Goal: Task Accomplishment & Management: Manage account settings

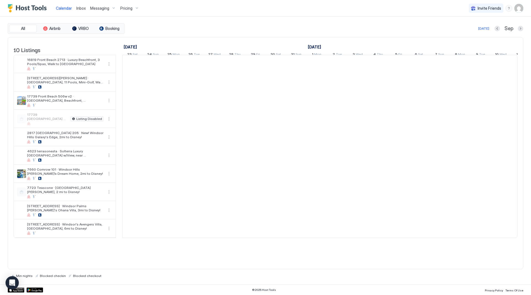
scroll to position [0, 308]
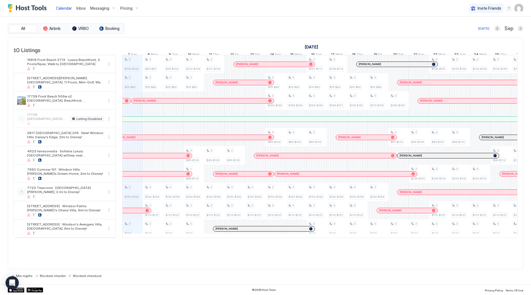
click at [81, 9] on span "Inbox" at bounding box center [80, 8] width 9 height 5
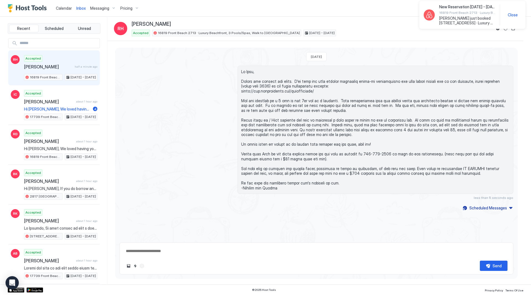
click at [100, 10] on span "Messaging" at bounding box center [99, 8] width 19 height 5
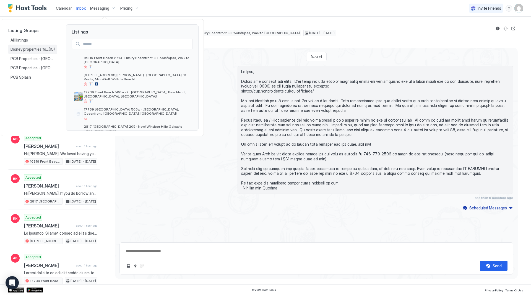
type textarea "*"
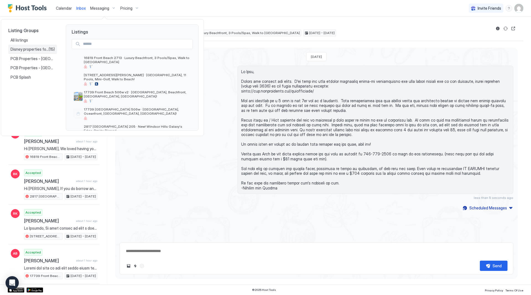
click at [51, 50] on span "(15)" at bounding box center [52, 49] width 6 height 5
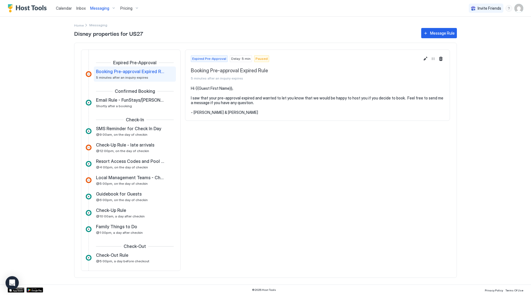
click at [102, 8] on span "Messaging" at bounding box center [99, 8] width 19 height 5
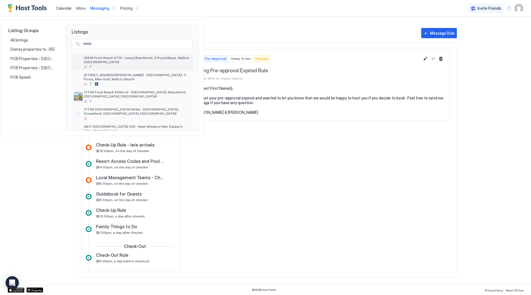
click at [114, 61] on span "16819 Front Beach 2713 · Luxury Beachfront, 3 Pools/Spas, Walk to [GEOGRAPHIC_D…" at bounding box center [137, 60] width 107 height 8
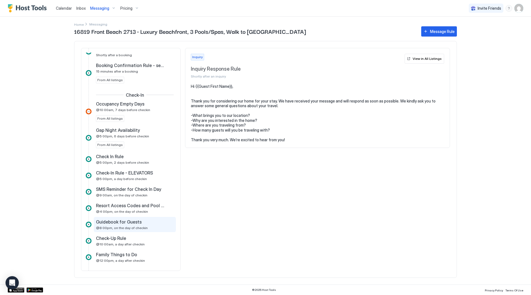
scroll to position [249, 0]
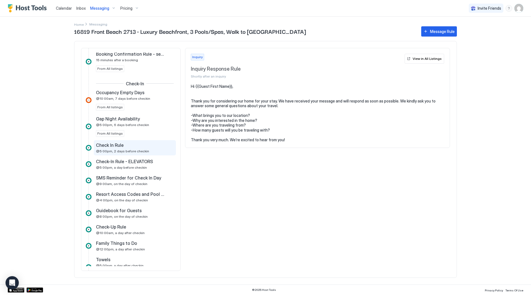
click at [148, 149] on div "Check In Rule @5:00pm, 2 days before checkin" at bounding box center [131, 147] width 70 height 11
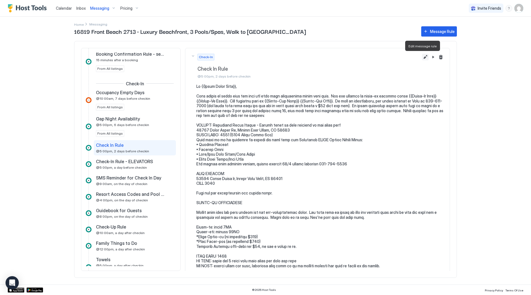
click at [422, 56] on button "Edit message rule" at bounding box center [425, 57] width 7 height 7
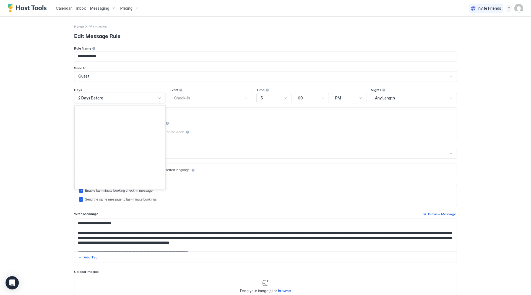
click at [125, 95] on div "2 Days Before" at bounding box center [117, 97] width 78 height 5
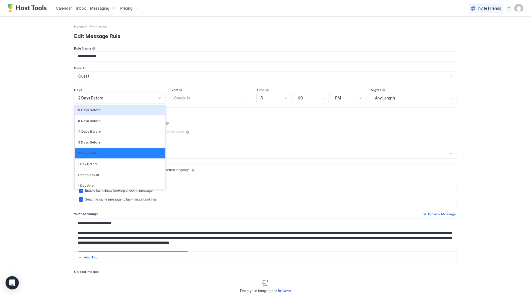
scroll to position [833, 0]
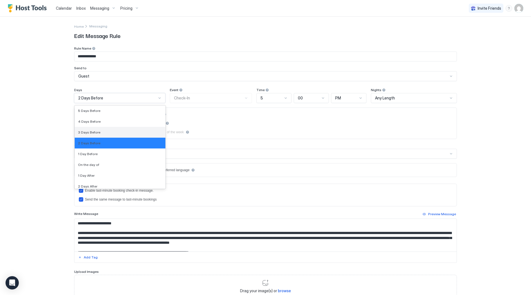
click at [121, 132] on div "3 Days Before" at bounding box center [120, 132] width 84 height 4
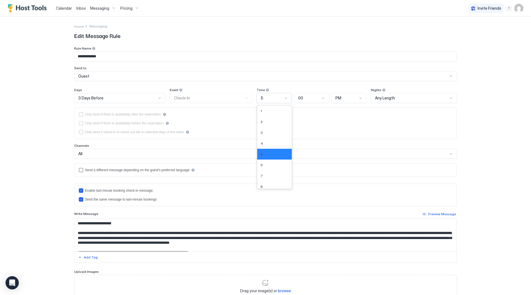
click at [274, 100] on div "5" at bounding box center [272, 97] width 22 height 5
click at [272, 141] on div "4" at bounding box center [275, 143] width 28 height 4
click at [476, 116] on div "**********" at bounding box center [265, 147] width 531 height 295
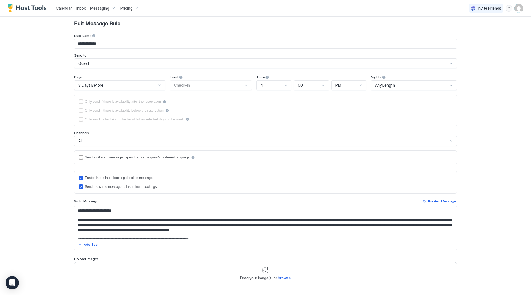
scroll to position [40, 0]
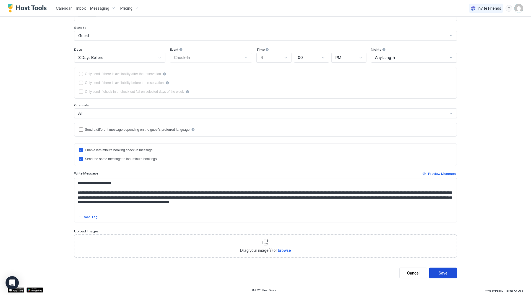
click at [446, 272] on button "Save" at bounding box center [444, 272] width 28 height 11
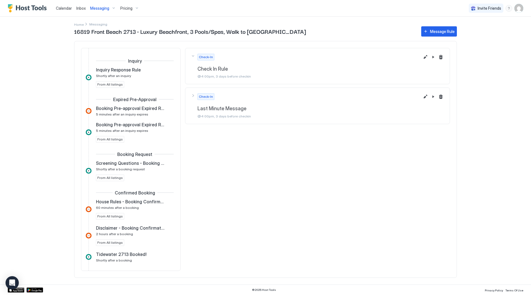
scroll to position [237, 0]
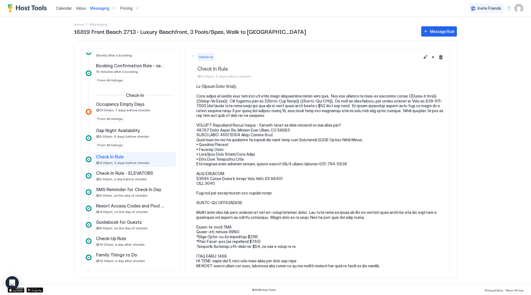
click at [104, 7] on span "Messaging" at bounding box center [99, 8] width 19 height 5
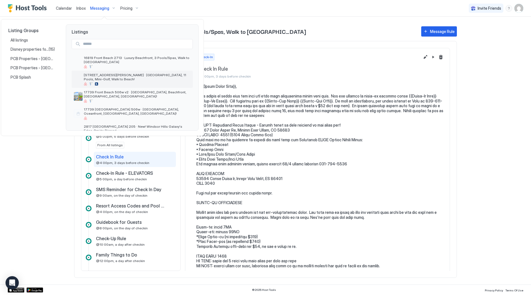
click at [113, 77] on span "[STREET_ADDRESS][PERSON_NAME] · [GEOGRAPHIC_DATA], 11 Pools, Mini-Golf, Walk to…" at bounding box center [137, 77] width 107 height 8
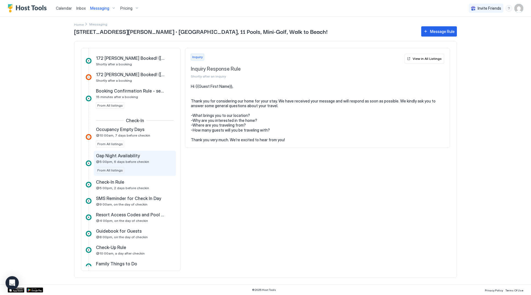
scroll to position [221, 0]
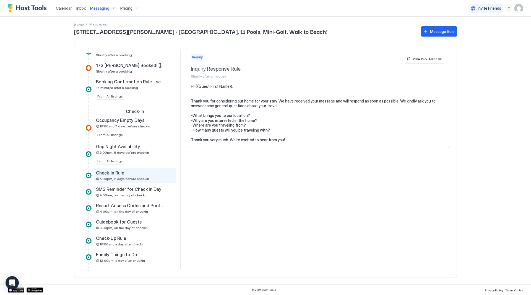
click at [139, 172] on div "Check-In Rule" at bounding box center [131, 173] width 70 height 6
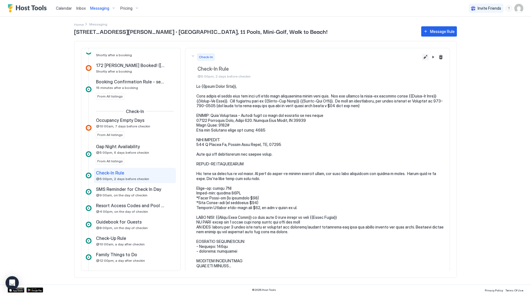
click at [422, 56] on button "Edit message rule" at bounding box center [425, 57] width 7 height 7
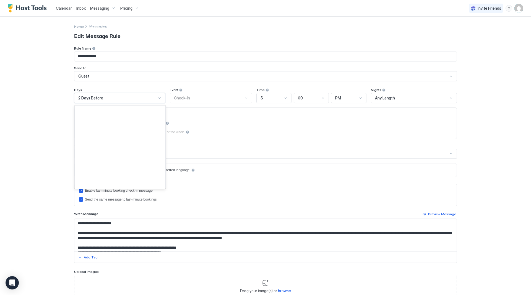
click at [130, 99] on div "2 Days Before" at bounding box center [117, 97] width 78 height 5
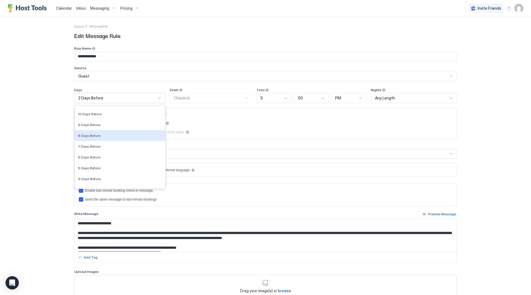
scroll to position [785, 0]
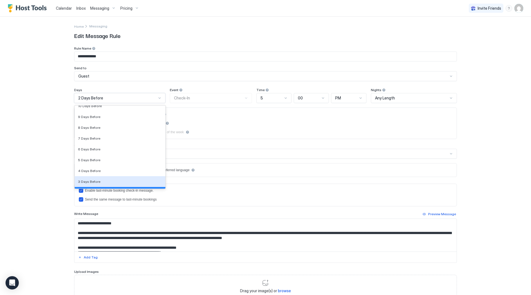
click at [118, 179] on div "3 Days Before" at bounding box center [120, 181] width 91 height 11
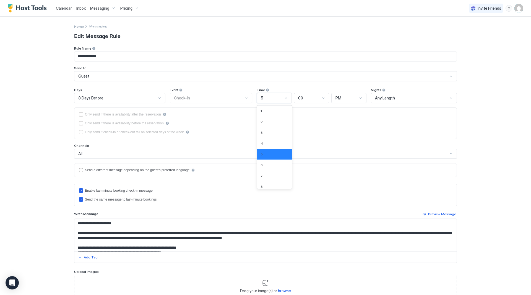
click at [266, 99] on div "5" at bounding box center [272, 97] width 22 height 5
click at [267, 144] on div "4" at bounding box center [275, 143] width 28 height 4
click at [503, 113] on div "**********" at bounding box center [265, 147] width 531 height 295
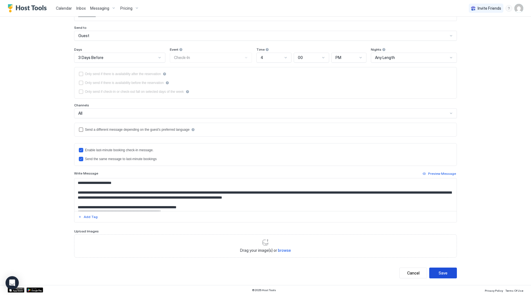
click at [446, 270] on button "Save" at bounding box center [444, 272] width 28 height 11
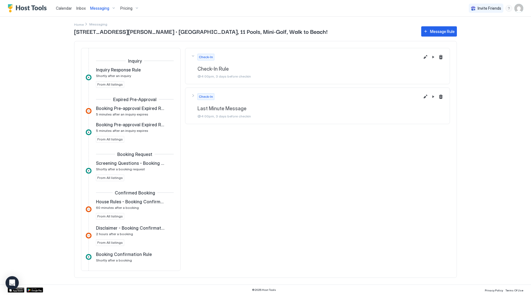
scroll to position [237, 0]
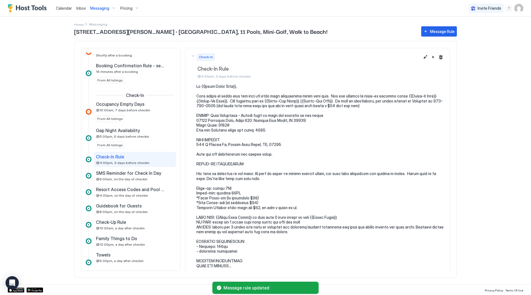
click at [98, 9] on span "Messaging" at bounding box center [99, 8] width 19 height 5
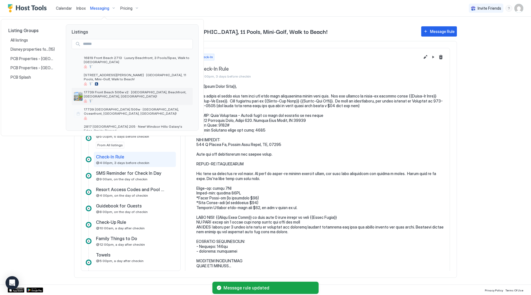
click at [101, 94] on span "17739 Front Beach 506w v2 · [GEOGRAPHIC_DATA], Beachfront, [GEOGRAPHIC_DATA], […" at bounding box center [137, 94] width 107 height 8
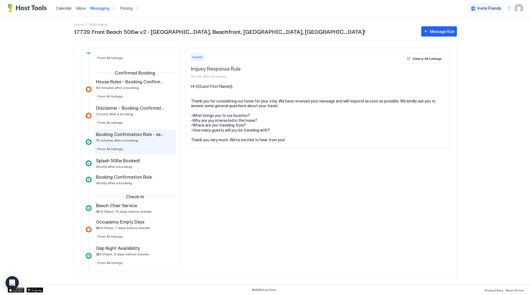
scroll to position [111, 0]
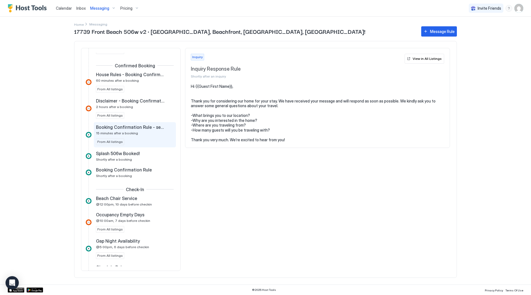
click at [149, 130] on div "Booking Confirmation Rule - security and access 15 minutes after a booking" at bounding box center [131, 129] width 70 height 11
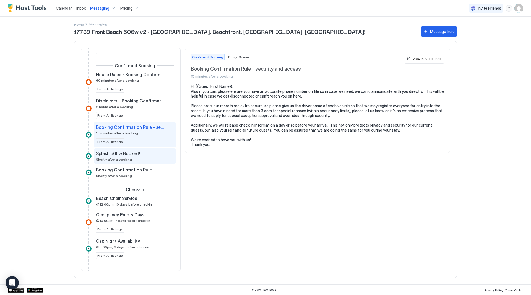
click at [147, 155] on div "Splash 506w Booked!" at bounding box center [131, 154] width 70 height 6
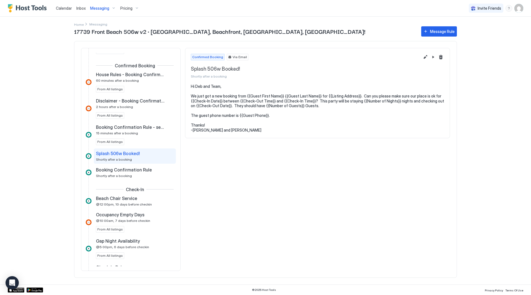
click at [143, 174] on div "Booking Confirmation Rule Shortly after a booking" at bounding box center [131, 172] width 70 height 11
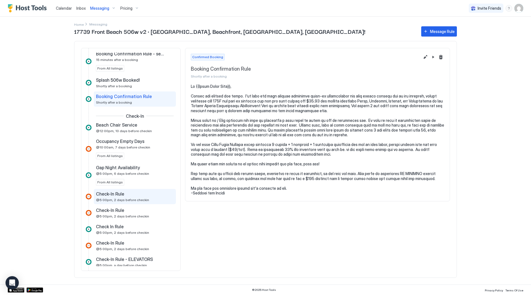
scroll to position [194, 0]
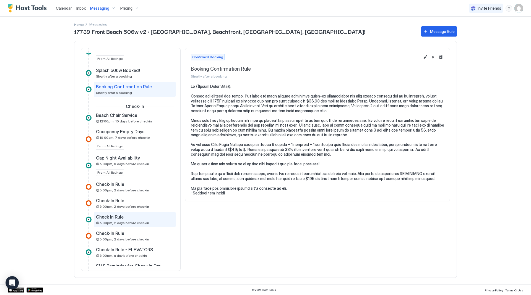
click at [136, 219] on div "Check In Rule @5:00pm, 2 days before checkin" at bounding box center [131, 219] width 70 height 11
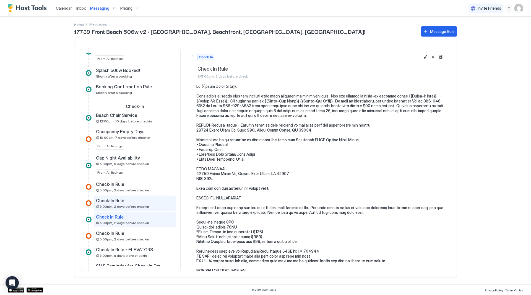
click at [148, 201] on div "Check-In Rule" at bounding box center [131, 201] width 70 height 6
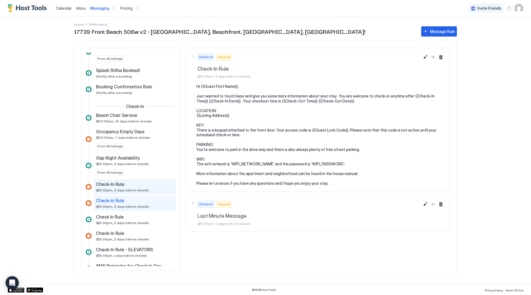
click at [144, 190] on span "@5:00pm, 2 days before checkin" at bounding box center [122, 190] width 53 height 4
click at [145, 186] on div "Check-In Rule" at bounding box center [131, 184] width 70 height 6
click at [138, 200] on div "Check-In Rule" at bounding box center [131, 201] width 70 height 6
click at [143, 189] on span "@5:00pm, 2 days before checkin" at bounding box center [122, 190] width 53 height 4
click at [138, 201] on div "Check-In Rule" at bounding box center [131, 201] width 70 height 6
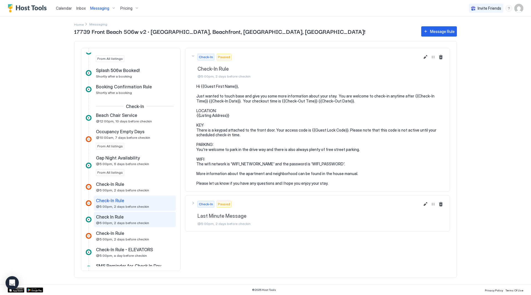
click at [136, 216] on div "Check In Rule" at bounding box center [131, 217] width 70 height 6
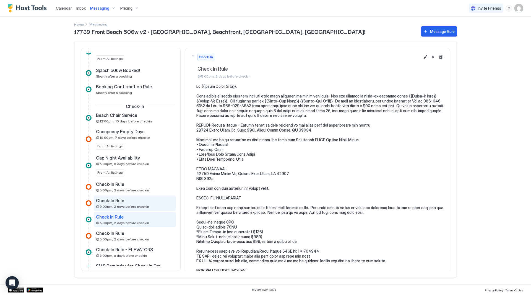
scroll to position [249, 0]
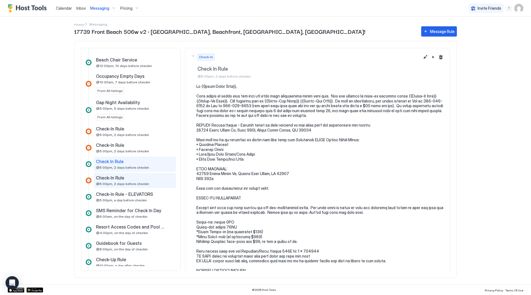
click at [140, 174] on div "Check-In Rule @5:00pm, 2 days before checkin" at bounding box center [135, 180] width 82 height 15
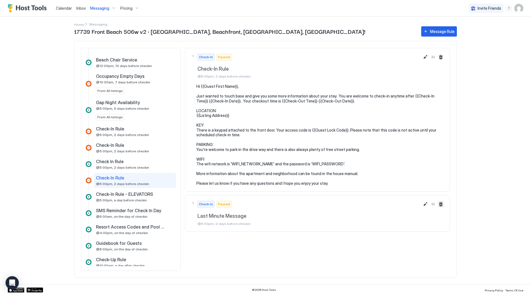
click at [442, 203] on button "Delete message rule" at bounding box center [441, 204] width 7 height 7
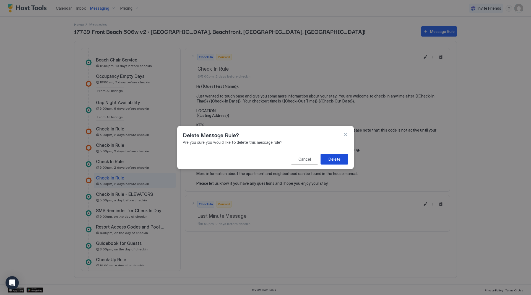
click at [334, 159] on div "Delete" at bounding box center [335, 159] width 12 height 6
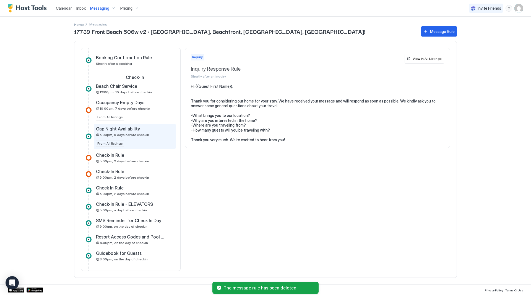
scroll to position [221, 0]
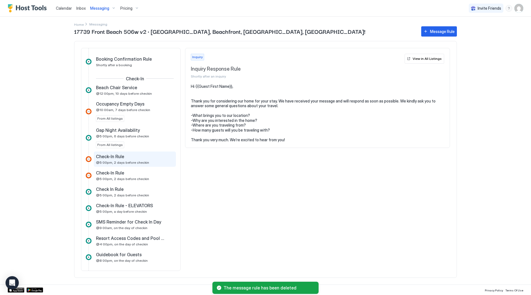
click at [144, 161] on span "@5:00pm, 2 days before checkin" at bounding box center [122, 162] width 53 height 4
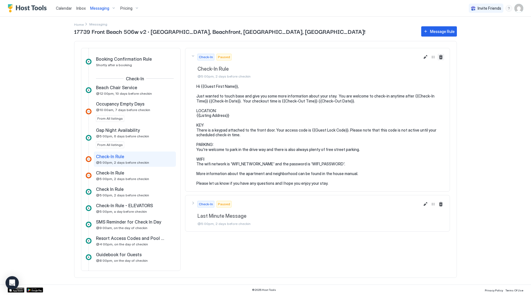
click at [442, 58] on button "Delete message rule" at bounding box center [441, 57] width 7 height 7
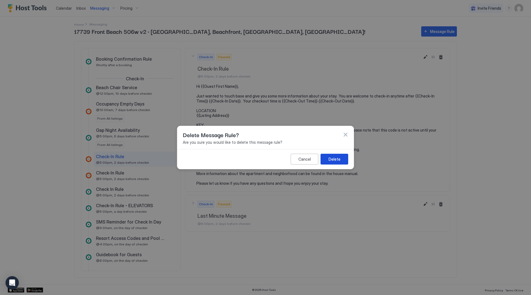
click at [339, 158] on div "Delete" at bounding box center [335, 159] width 12 height 6
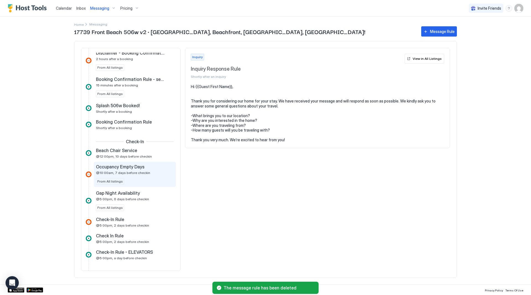
scroll to position [166, 0]
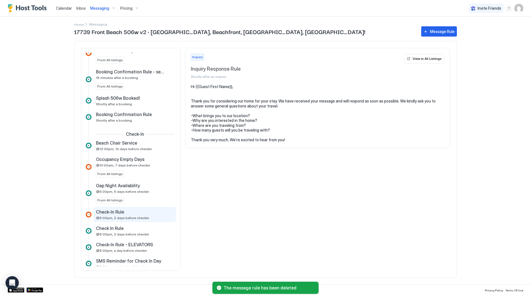
click at [136, 211] on div "Check-In Rule" at bounding box center [131, 212] width 70 height 6
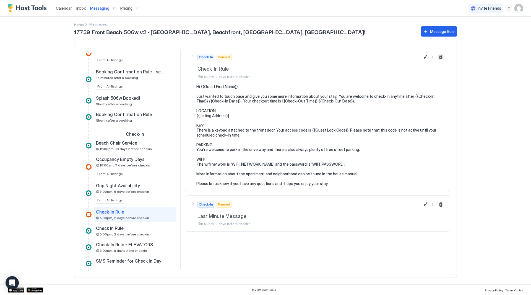
click at [441, 56] on button "Delete message rule" at bounding box center [441, 57] width 7 height 7
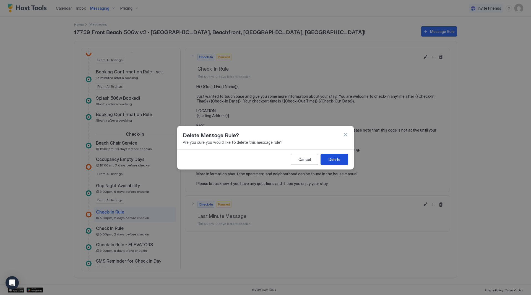
click at [338, 157] on div "Delete" at bounding box center [335, 159] width 12 height 6
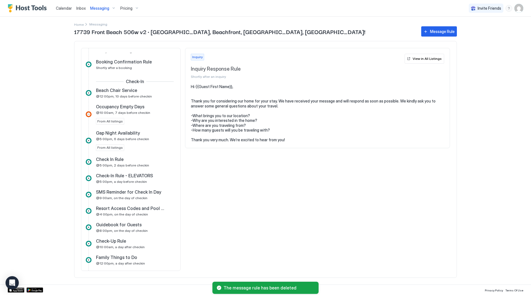
scroll to position [221, 0]
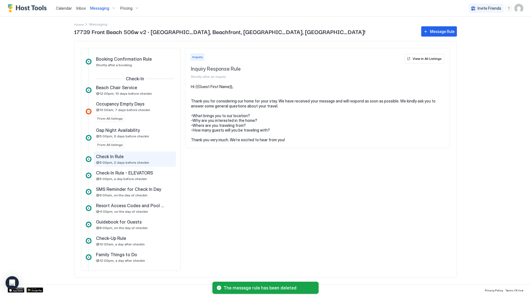
click at [131, 158] on div "Check In Rule" at bounding box center [131, 157] width 70 height 6
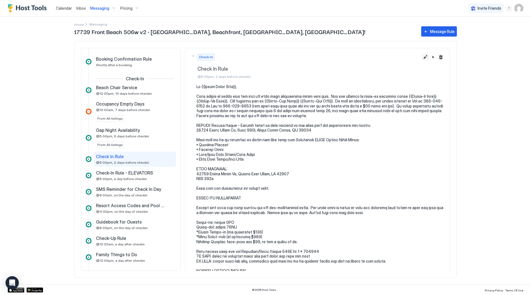
click at [422, 57] on button "Edit message rule" at bounding box center [425, 57] width 7 height 7
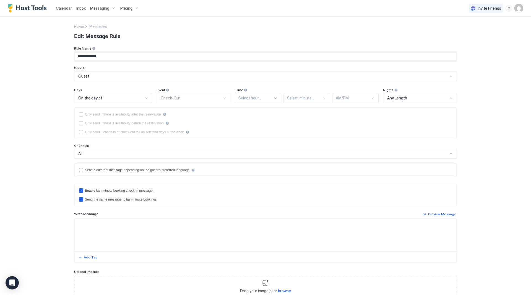
type textarea "**********"
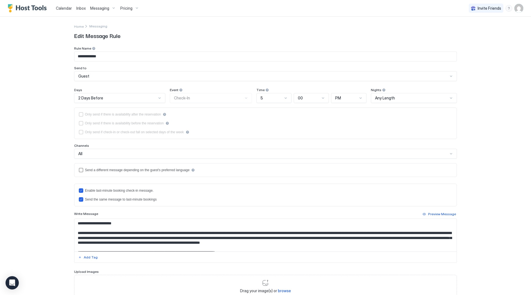
click at [113, 99] on div "2 Days Before" at bounding box center [117, 97] width 78 height 5
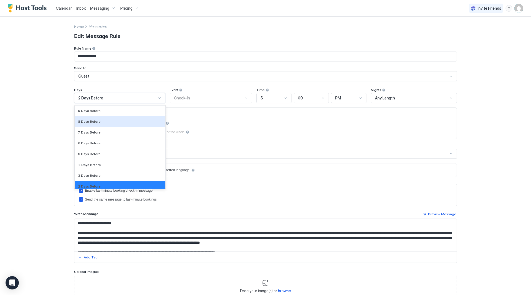
scroll to position [805, 0]
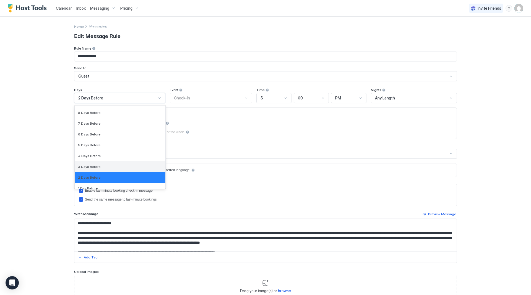
click at [120, 165] on div "3 Days Before" at bounding box center [120, 166] width 84 height 4
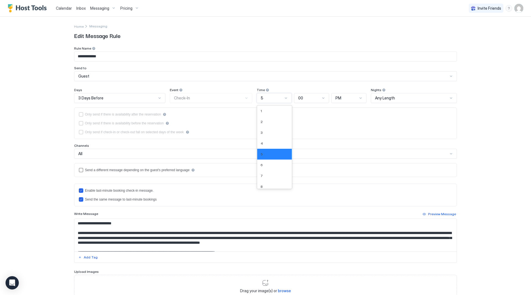
click at [276, 98] on div "5" at bounding box center [272, 97] width 22 height 5
click at [273, 143] on div "4" at bounding box center [275, 143] width 28 height 4
click at [476, 118] on div "**********" at bounding box center [265, 147] width 531 height 295
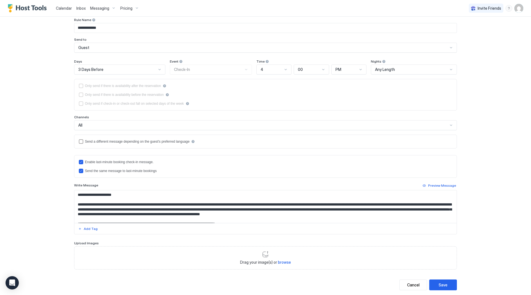
scroll to position [40, 0]
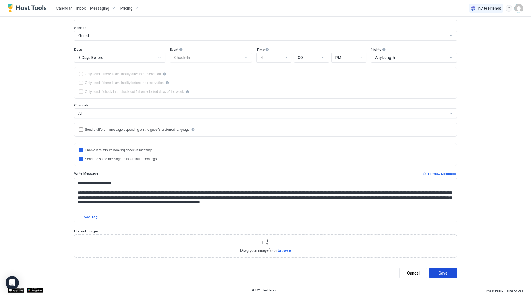
click at [448, 271] on button "Save" at bounding box center [444, 272] width 28 height 11
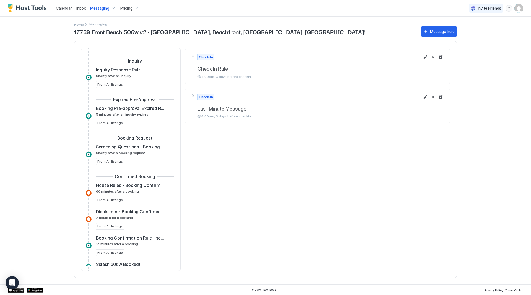
scroll to position [221, 0]
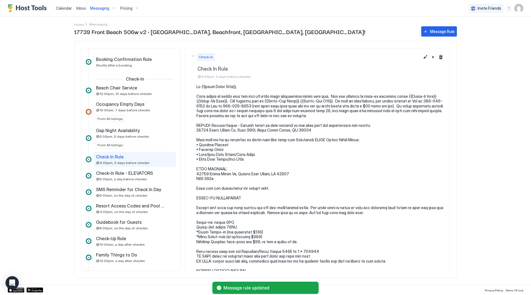
click at [110, 9] on div "Messaging" at bounding box center [103, 8] width 30 height 9
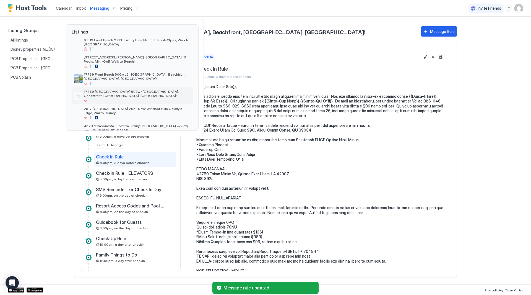
scroll to position [28, 0]
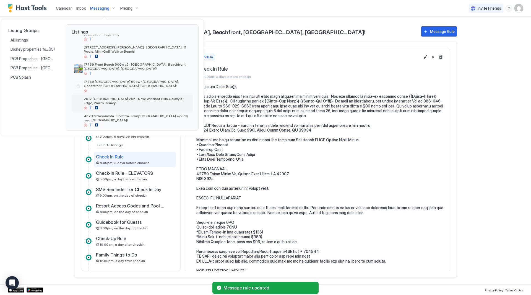
click at [120, 100] on span "2817 [GEOGRAPHIC_DATA] 205 · New! Windsor Hills Galaxy's Edge, 2mi to Disney!" at bounding box center [137, 101] width 107 height 8
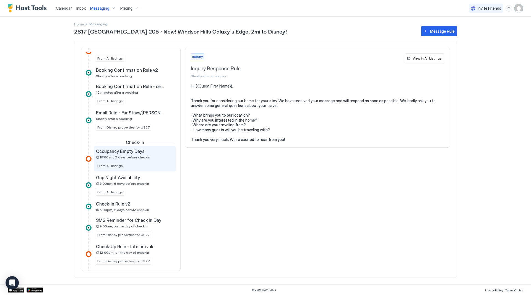
scroll to position [277, 0]
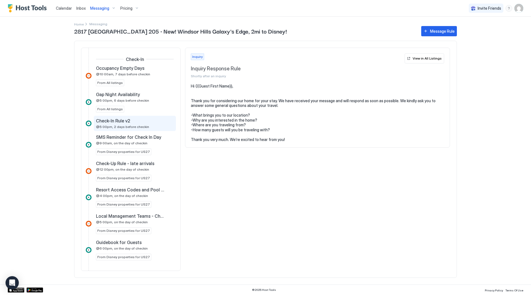
click at [143, 120] on div "Check-In Rule v2" at bounding box center [131, 121] width 70 height 6
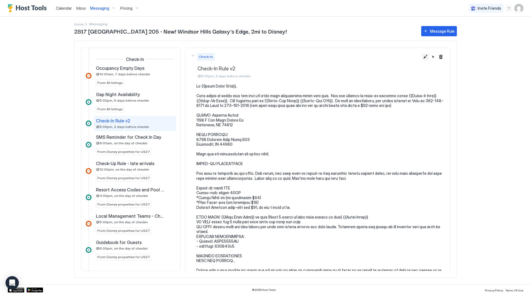
click at [422, 56] on button "Edit message rule" at bounding box center [425, 56] width 7 height 7
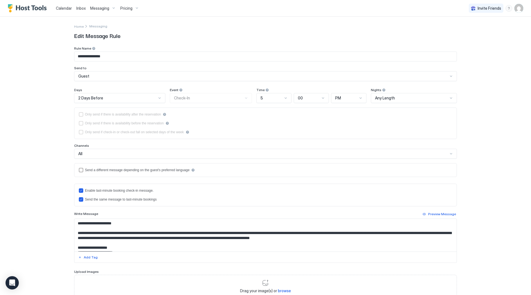
click at [268, 92] on div "Time" at bounding box center [312, 90] width 110 height 5
click at [268, 95] on div "5" at bounding box center [274, 98] width 35 height 10
click at [266, 141] on div "4" at bounding box center [274, 143] width 28 height 4
click at [128, 100] on div "2 Days Before" at bounding box center [117, 97] width 78 height 5
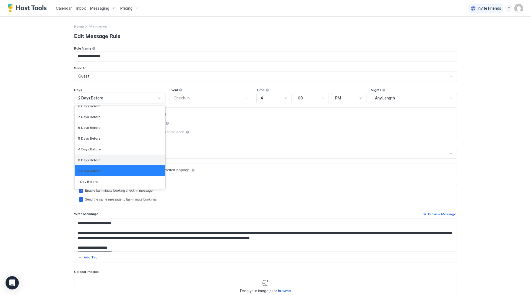
click at [111, 159] on div "3 Days Before" at bounding box center [120, 160] width 84 height 4
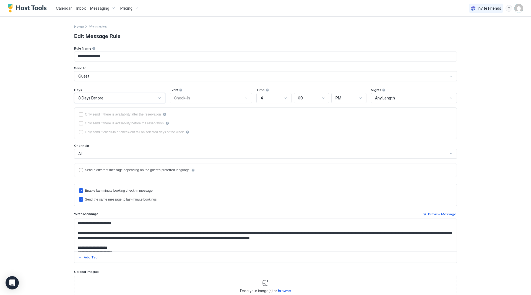
drag, startPoint x: 478, startPoint y: 122, endPoint x: 488, endPoint y: 121, distance: 10.6
click at [481, 122] on div "**********" at bounding box center [265, 147] width 531 height 295
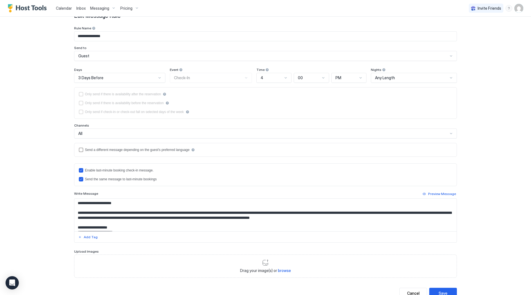
scroll to position [40, 0]
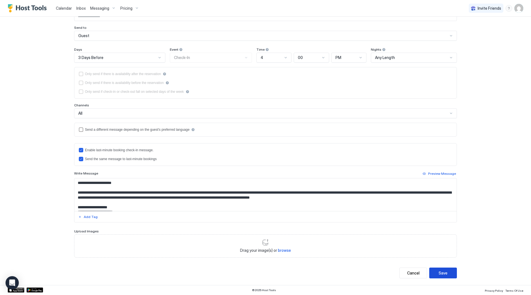
click at [446, 273] on button "Save" at bounding box center [444, 272] width 28 height 11
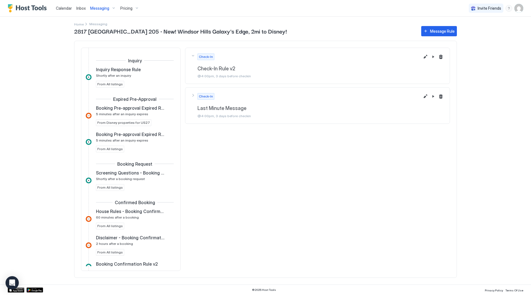
scroll to position [241, 0]
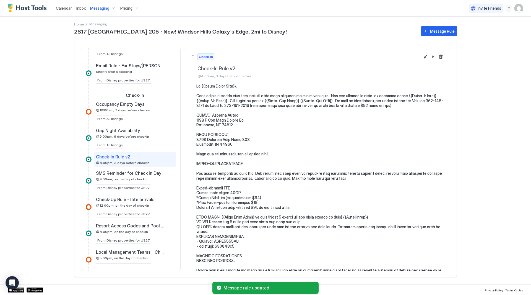
click at [108, 7] on span "Messaging" at bounding box center [99, 8] width 19 height 5
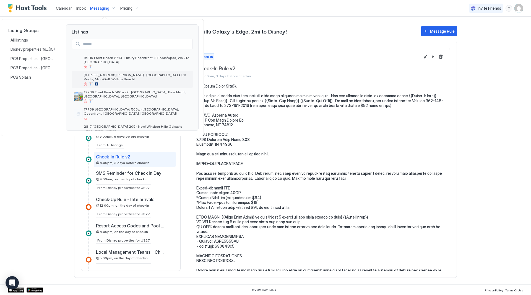
scroll to position [28, 0]
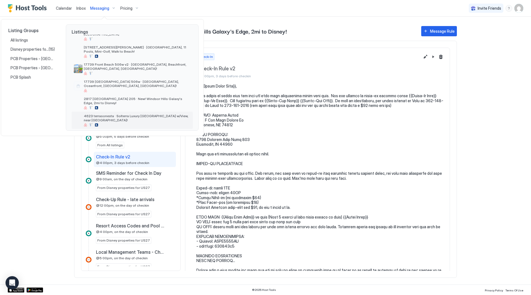
click at [137, 115] on span "4623 terrasonesta · Solterra Luxury [GEOGRAPHIC_DATA] w/View, near [GEOGRAPHIC_…" at bounding box center [137, 118] width 107 height 8
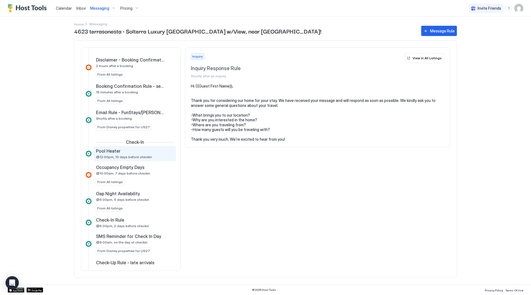
scroll to position [221, 0]
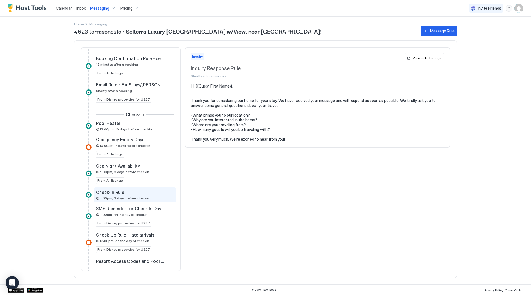
click at [136, 193] on div "Check-In Rule" at bounding box center [131, 192] width 70 height 6
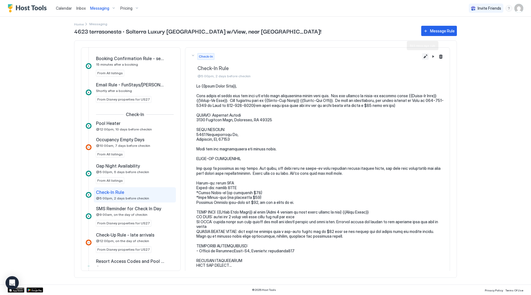
click at [422, 57] on button "Edit message rule" at bounding box center [425, 56] width 7 height 7
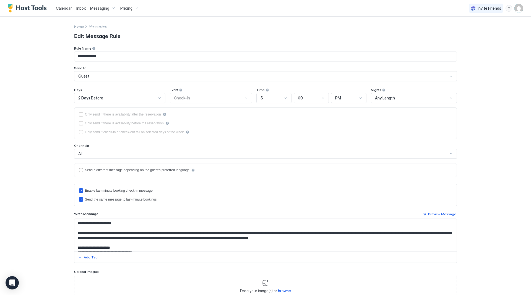
click at [279, 97] on div "5" at bounding box center [272, 97] width 22 height 5
click at [273, 145] on div "4" at bounding box center [274, 143] width 28 height 4
click at [119, 95] on div "2 Days Before" at bounding box center [117, 97] width 78 height 5
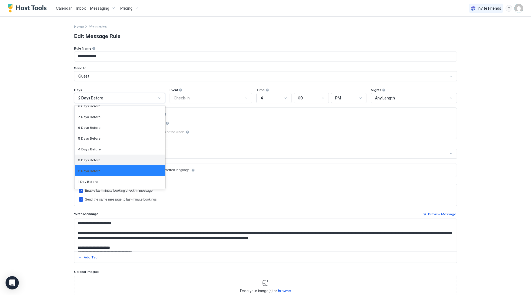
click at [118, 160] on div "3 Days Before" at bounding box center [120, 160] width 84 height 4
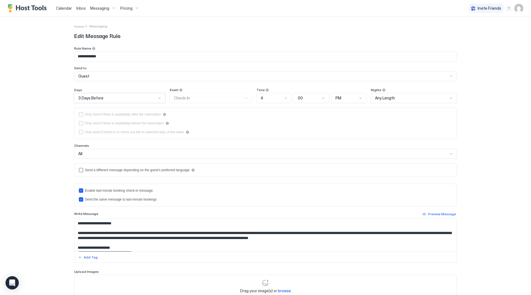
click at [501, 124] on div "**********" at bounding box center [265, 147] width 531 height 295
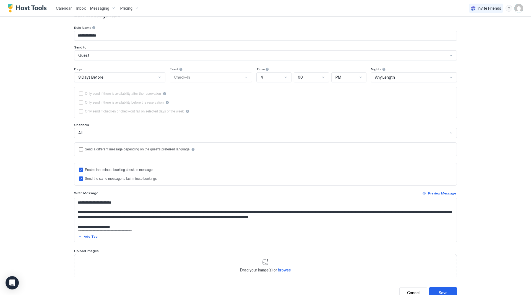
scroll to position [40, 0]
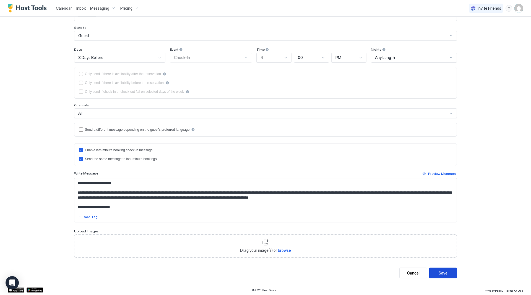
click at [446, 275] on button "Save" at bounding box center [444, 272] width 28 height 11
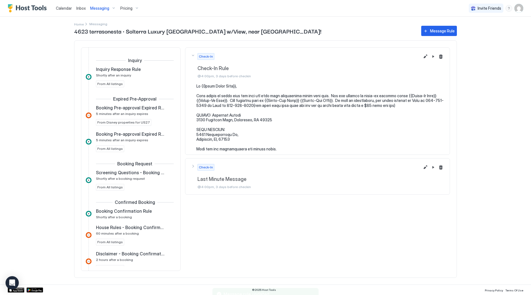
scroll to position [257, 0]
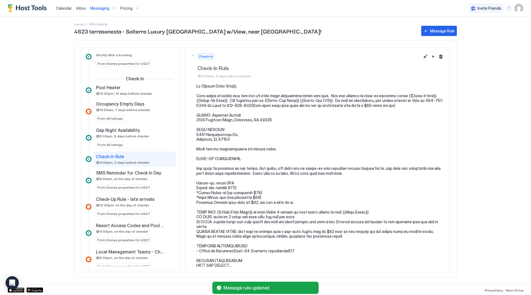
click at [107, 7] on span "Messaging" at bounding box center [99, 8] width 19 height 5
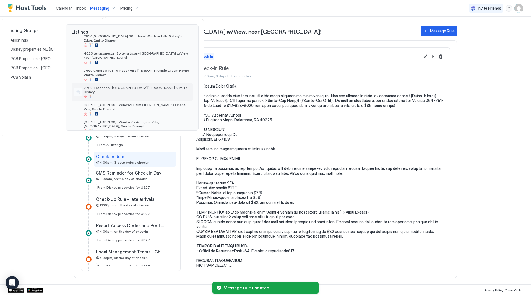
scroll to position [92, 0]
click at [136, 66] on span "7660 Comrow 101 · Windsor Hills [PERSON_NAME]’s Dream Home, 2mi to Disney!" at bounding box center [137, 70] width 107 height 8
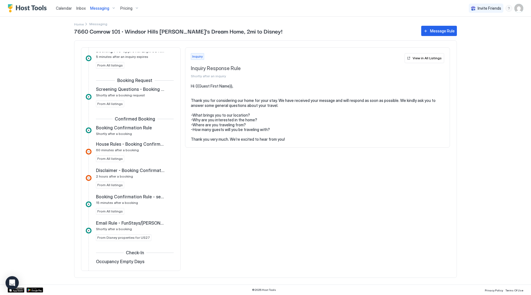
scroll to position [221, 0]
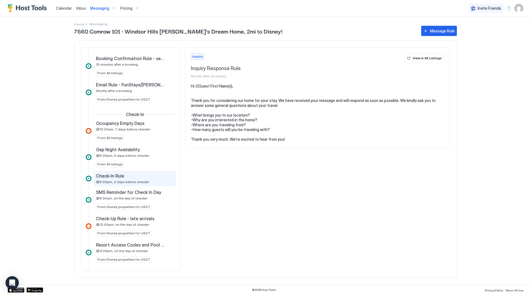
click at [135, 180] on span "@5:00pm, 2 days before checkin" at bounding box center [122, 182] width 53 height 4
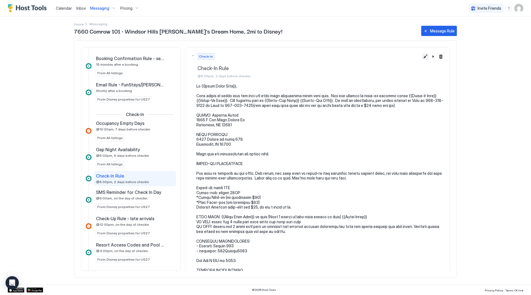
click at [423, 57] on button "Edit message rule" at bounding box center [425, 56] width 7 height 7
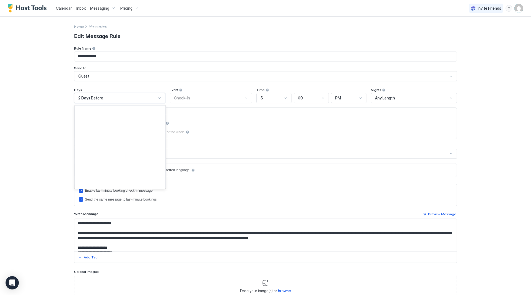
click at [144, 102] on div "2 Days Before" at bounding box center [119, 98] width 91 height 10
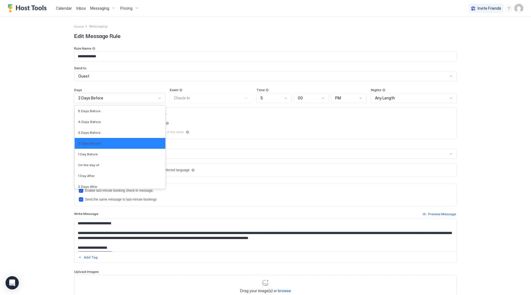
scroll to position [833, 0]
click at [130, 132] on div "3 Days Before" at bounding box center [120, 132] width 84 height 4
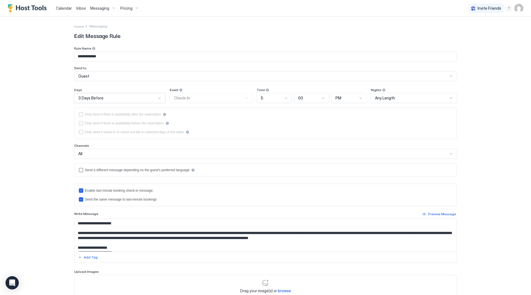
click at [268, 96] on div "5" at bounding box center [272, 97] width 22 height 5
click at [269, 141] on div "4" at bounding box center [274, 143] width 35 height 11
click at [492, 112] on div "**********" at bounding box center [265, 147] width 531 height 295
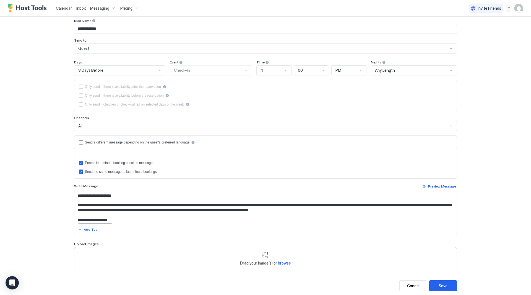
scroll to position [40, 0]
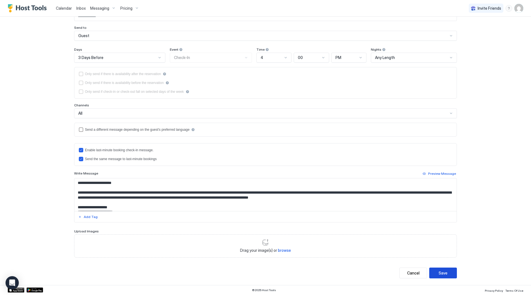
click at [450, 270] on button "Save" at bounding box center [444, 272] width 28 height 11
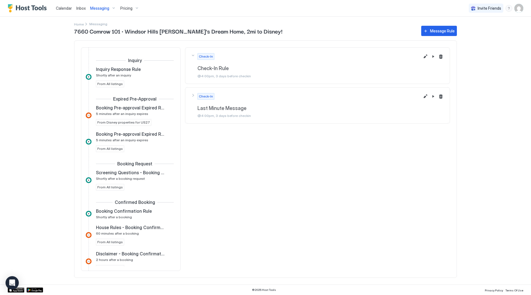
scroll to position [241, 0]
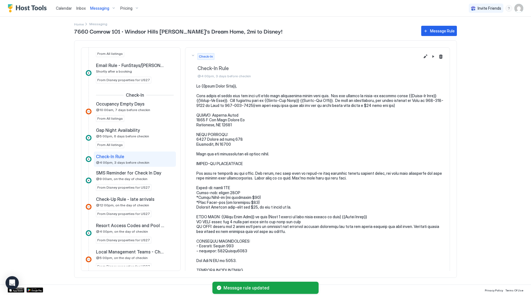
click at [103, 9] on span "Messaging" at bounding box center [99, 8] width 19 height 5
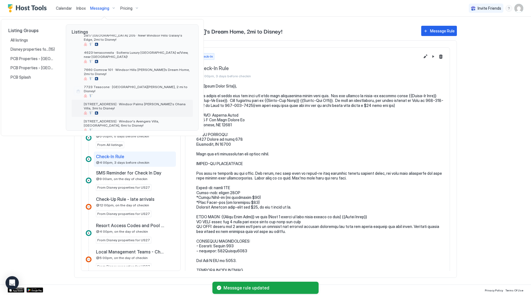
scroll to position [92, 0]
click at [134, 84] on div "7723 Teascone · [GEOGRAPHIC_DATA][PERSON_NAME], 2 mi to Disney!" at bounding box center [137, 89] width 107 height 13
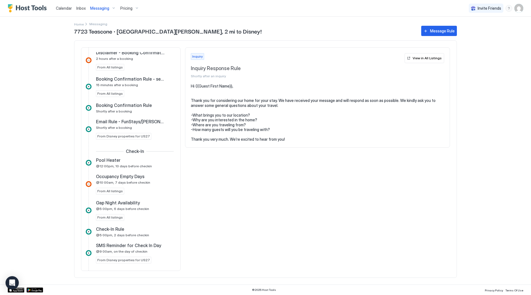
scroll to position [249, 0]
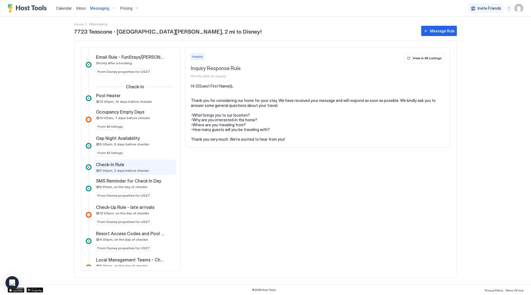
click at [129, 164] on div "Check-In Rule" at bounding box center [131, 165] width 70 height 6
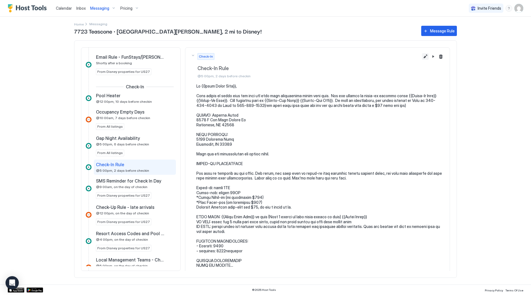
click at [422, 55] on button "Edit message rule" at bounding box center [425, 56] width 7 height 7
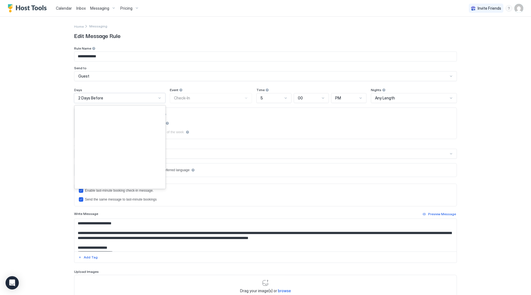
click at [106, 96] on div "2 Days Before" at bounding box center [117, 97] width 78 height 5
click at [109, 184] on div "3 Days Before" at bounding box center [120, 184] width 84 height 4
click at [266, 93] on div "5" at bounding box center [274, 98] width 35 height 10
click at [267, 143] on div "4" at bounding box center [275, 143] width 28 height 4
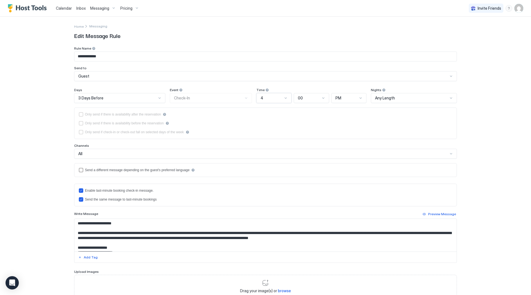
click at [476, 139] on div "**********" at bounding box center [265, 147] width 531 height 295
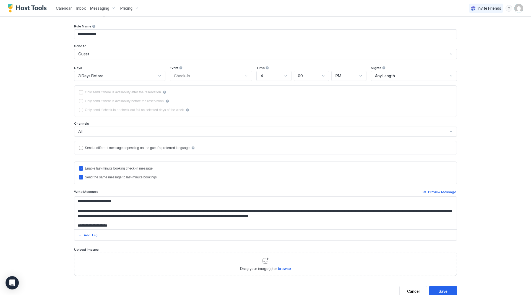
scroll to position [40, 0]
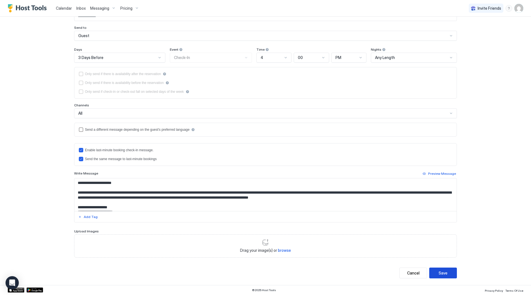
click at [445, 272] on div "Save" at bounding box center [443, 273] width 9 height 6
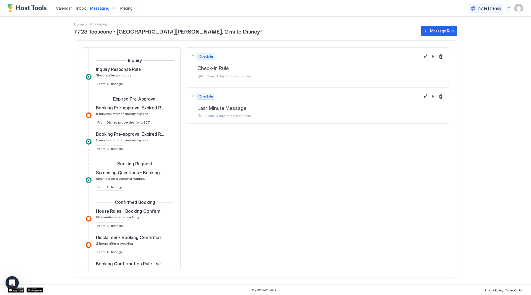
scroll to position [257, 0]
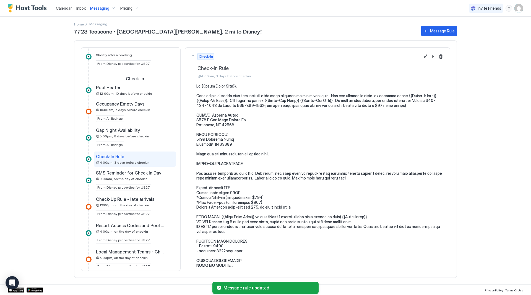
click at [98, 9] on span "Messaging" at bounding box center [99, 8] width 19 height 5
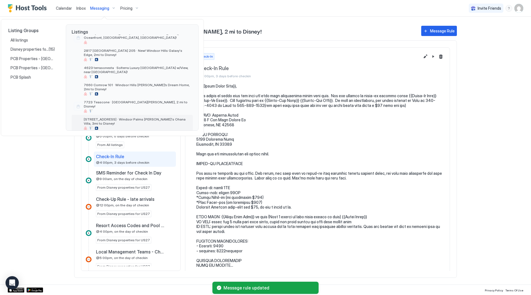
scroll to position [92, 0]
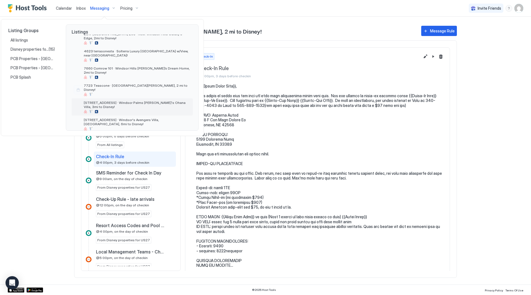
click at [128, 100] on span "[STREET_ADDRESS] · Windsor Palms [PERSON_NAME]'s Ohana Villa, 3mi to Disney!" at bounding box center [137, 104] width 107 height 8
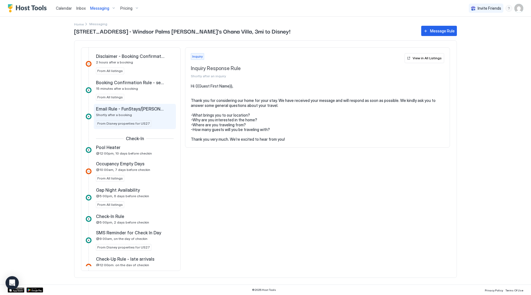
scroll to position [249, 0]
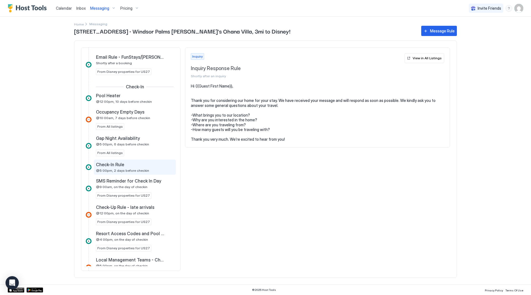
click at [137, 164] on div "Check-In Rule" at bounding box center [131, 165] width 70 height 6
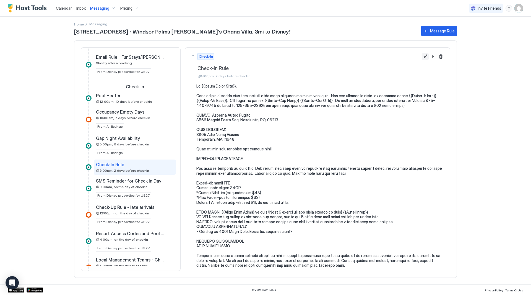
click at [422, 58] on button "Edit message rule" at bounding box center [425, 56] width 7 height 7
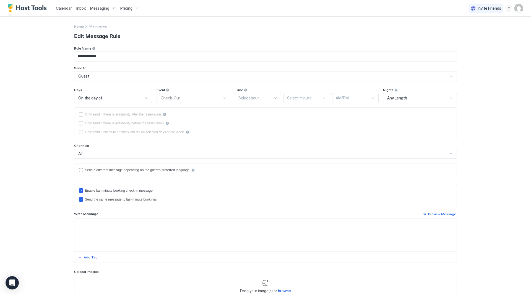
type textarea "**********"
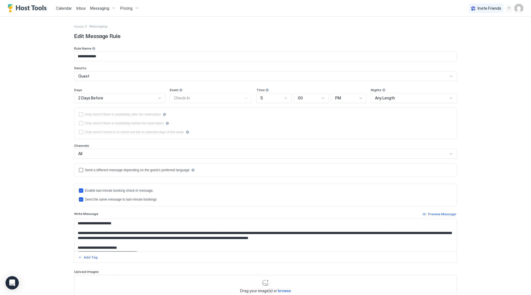
drag, startPoint x: 253, startPoint y: 98, endPoint x: 289, endPoint y: 98, distance: 36.0
click at [256, 98] on div "Days 2 Days Before Event Check-In Time 5 00 PM Nights Any Length" at bounding box center [265, 95] width 383 height 15
click at [279, 98] on div "5" at bounding box center [272, 97] width 22 height 5
click at [274, 143] on div "4" at bounding box center [274, 143] width 28 height 4
click at [141, 97] on div "2 Days Before" at bounding box center [117, 97] width 78 height 5
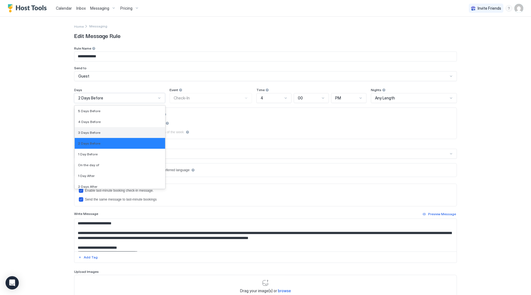
scroll to position [833, 0]
click at [127, 129] on div "3 Days Before" at bounding box center [120, 132] width 91 height 11
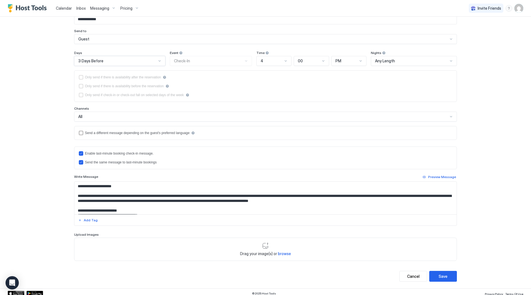
scroll to position [40, 0]
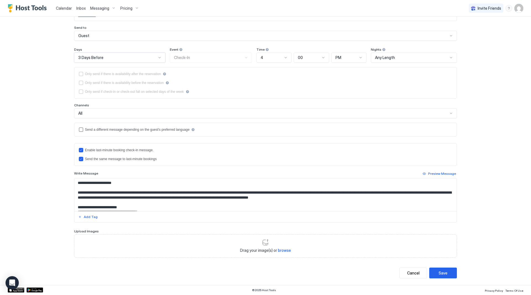
click at [451, 272] on button "Save" at bounding box center [444, 272] width 28 height 11
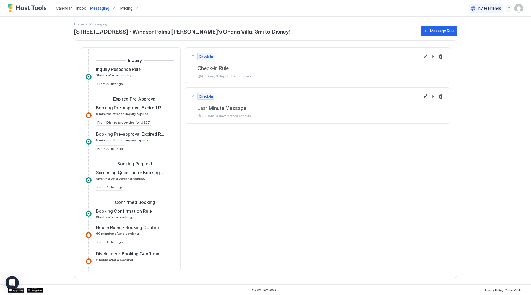
scroll to position [257, 0]
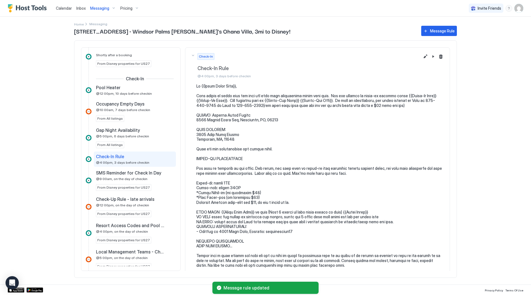
click at [110, 8] on div "Messaging" at bounding box center [103, 8] width 30 height 9
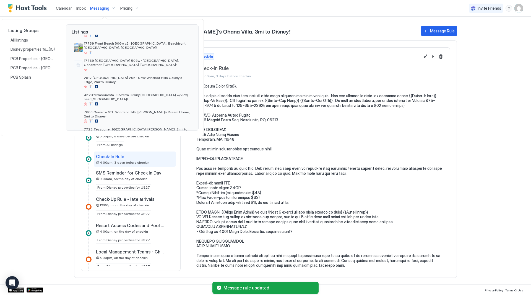
scroll to position [92, 0]
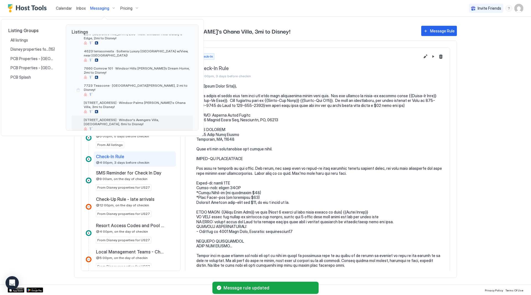
click at [104, 118] on span "[STREET_ADDRESS] · Windsor's Avengers Villa, [GEOGRAPHIC_DATA], 6mi to Disney!" at bounding box center [137, 122] width 107 height 8
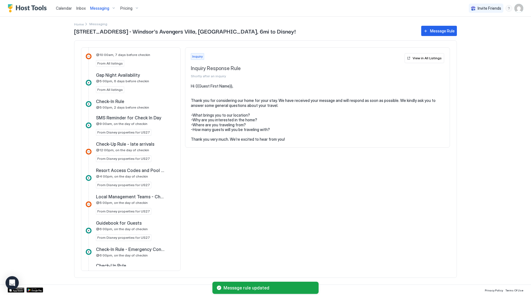
scroll to position [360, 0]
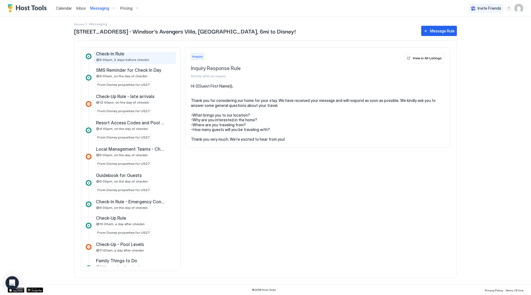
click at [126, 59] on span "@5:00pm, 2 days before checkin" at bounding box center [122, 60] width 53 height 4
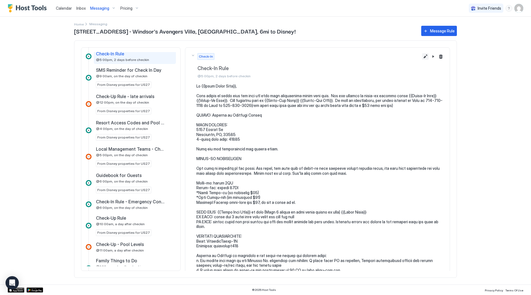
click at [422, 58] on button "Edit message rule" at bounding box center [425, 56] width 7 height 7
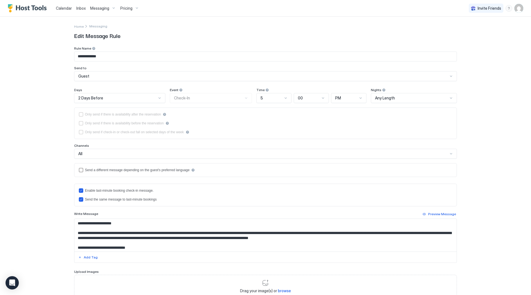
click at [119, 98] on div "2 Days Before" at bounding box center [117, 97] width 78 height 5
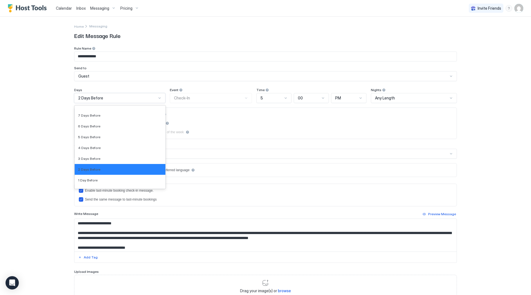
scroll to position [833, 0]
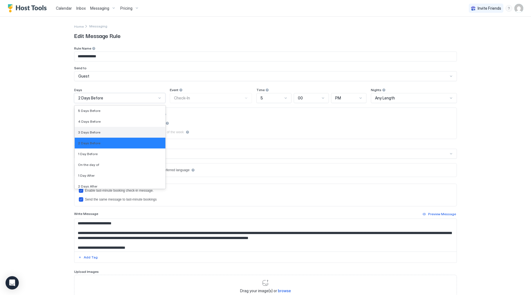
click at [121, 131] on div "3 Days Before" at bounding box center [120, 132] width 84 height 4
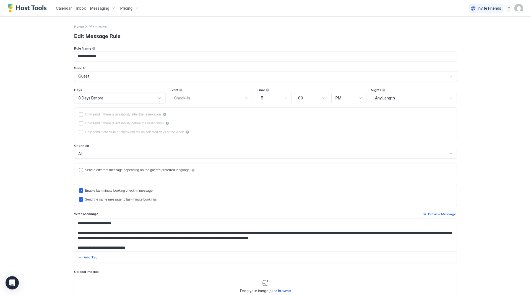
click at [483, 115] on div "**********" at bounding box center [265, 147] width 531 height 295
click at [272, 97] on div "5" at bounding box center [272, 97] width 22 height 5
click at [268, 141] on div "4" at bounding box center [275, 143] width 28 height 4
click at [478, 137] on div "**********" at bounding box center [265, 147] width 531 height 295
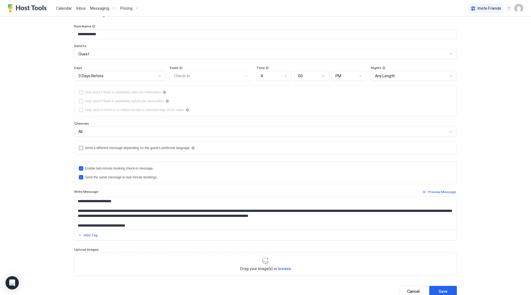
scroll to position [40, 0]
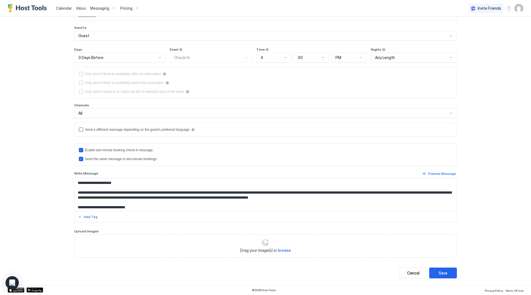
click at [451, 271] on button "Save" at bounding box center [444, 272] width 28 height 11
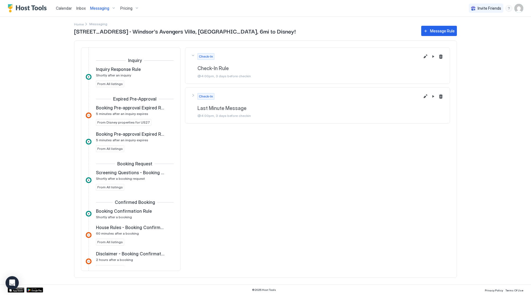
scroll to position [257, 0]
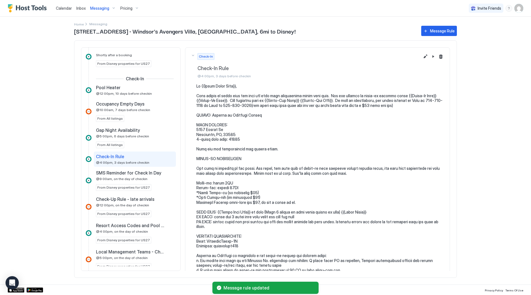
click at [77, 7] on span "Inbox" at bounding box center [80, 8] width 9 height 5
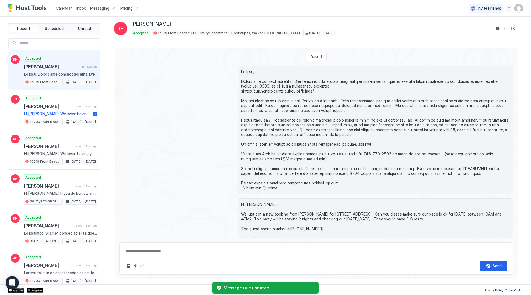
type textarea "*"
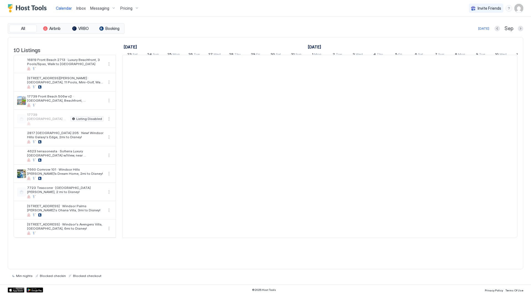
scroll to position [0, 308]
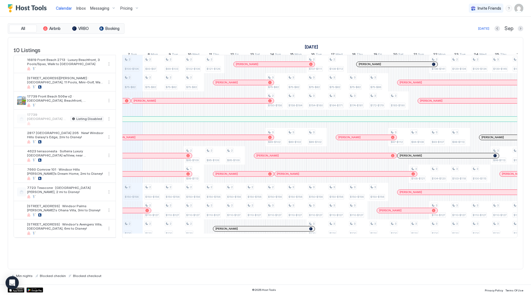
click at [523, 8] on img "User profile" at bounding box center [519, 8] width 9 height 9
click at [495, 32] on div "Settings" at bounding box center [488, 31] width 70 height 10
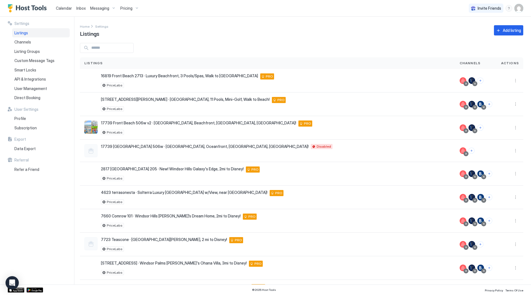
click at [122, 10] on span "Pricing" at bounding box center [126, 8] width 12 height 5
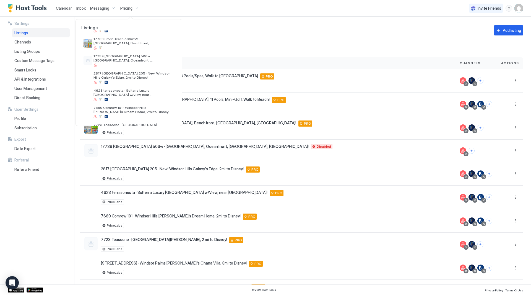
scroll to position [101, 0]
click at [132, 75] on span "7723 Teascone · [GEOGRAPHIC_DATA][PERSON_NAME], 2 mi to Disney!" at bounding box center [134, 75] width 81 height 8
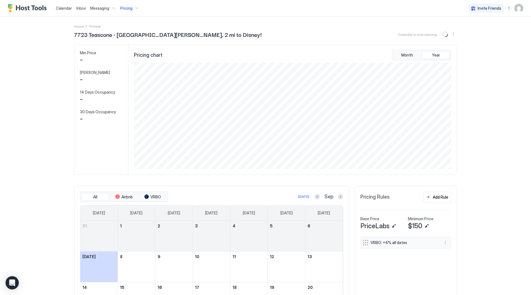
scroll to position [106, 319]
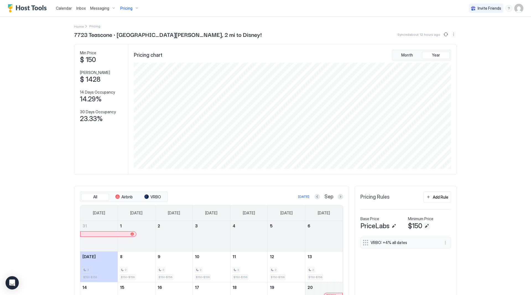
click at [426, 226] on button "Edit" at bounding box center [427, 226] width 7 height 7
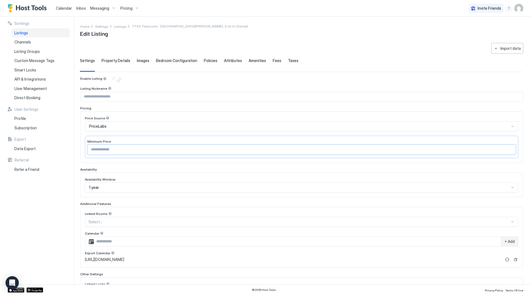
click at [113, 149] on input "***" at bounding box center [302, 149] width 428 height 9
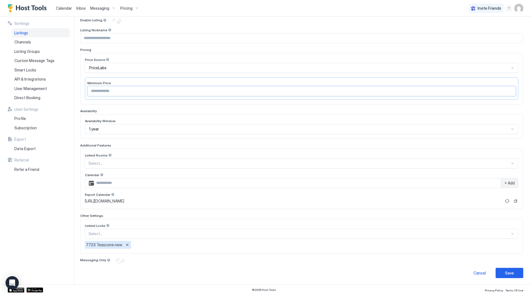
scroll to position [59, 0]
type input "***"
click at [510, 273] on button "Save" at bounding box center [510, 272] width 28 height 10
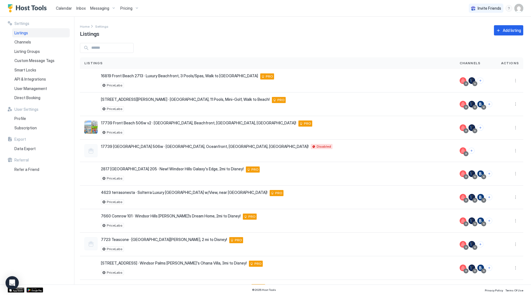
click at [124, 11] on span "Pricing" at bounding box center [126, 8] width 12 height 5
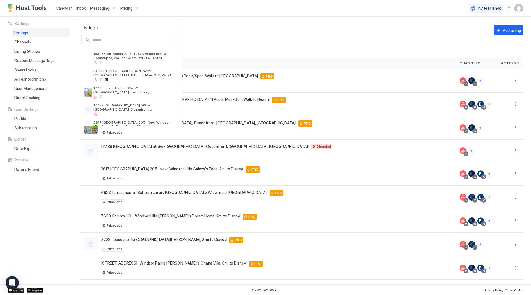
click at [126, 10] on div at bounding box center [265, 147] width 531 height 295
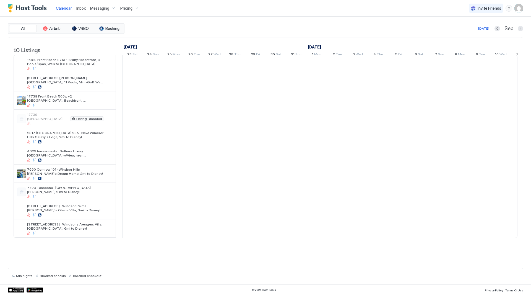
scroll to position [0, 308]
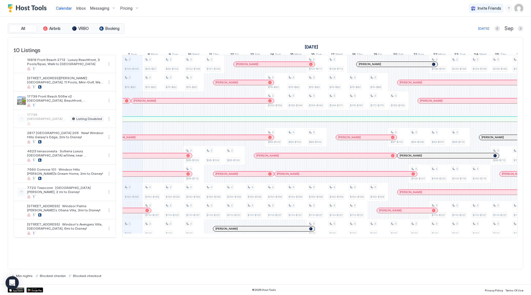
click at [125, 9] on span "Pricing" at bounding box center [126, 8] width 12 height 5
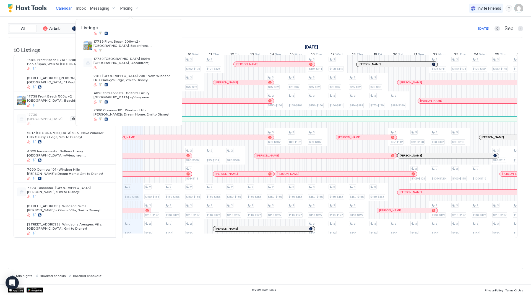
scroll to position [101, 0]
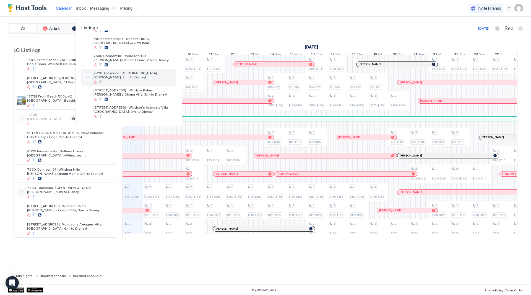
click at [134, 76] on span "7723 Teascone · [GEOGRAPHIC_DATA][PERSON_NAME], 2 mi to Disney!" at bounding box center [134, 75] width 81 height 8
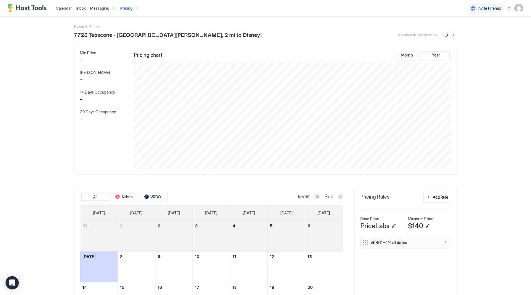
scroll to position [106, 319]
click at [368, 23] on div "Home Pricing 7723 Teascone · [GEOGRAPHIC_DATA][PERSON_NAME], 2 mi to Disney! Sy…" at bounding box center [265, 201] width 383 height 369
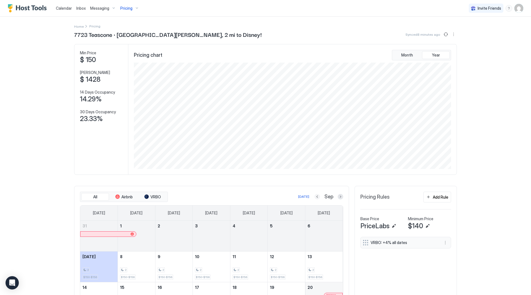
click at [315, 197] on button "Previous month" at bounding box center [318, 197] width 6 height 6
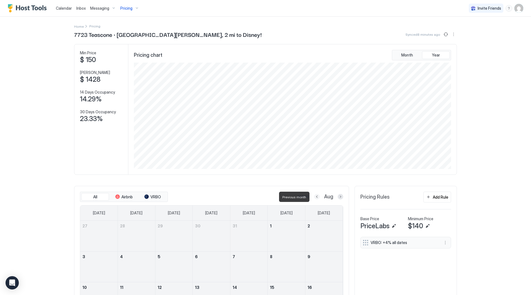
click at [314, 197] on button "Previous month" at bounding box center [317, 197] width 6 height 6
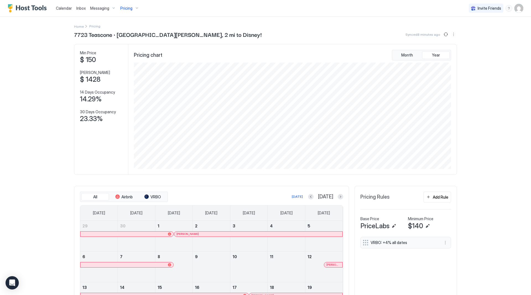
click at [505, 129] on div "Calendar Inbox Messaging Pricing Invite Friends RC Home Pricing 7723 Teascone ·…" at bounding box center [265, 147] width 531 height 295
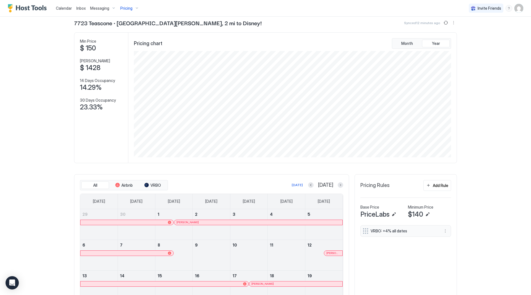
scroll to position [0, 0]
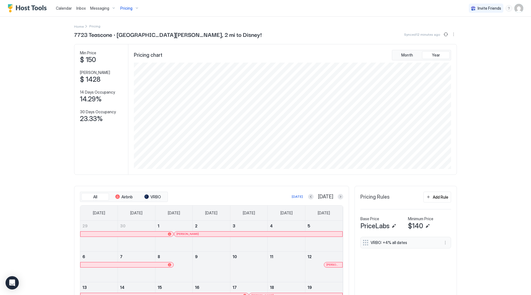
click at [479, 73] on div "Calendar Inbox Messaging Pricing Invite Friends RC Home Pricing 7723 Teascone ·…" at bounding box center [265, 147] width 531 height 295
